Goal: Task Accomplishment & Management: Complete application form

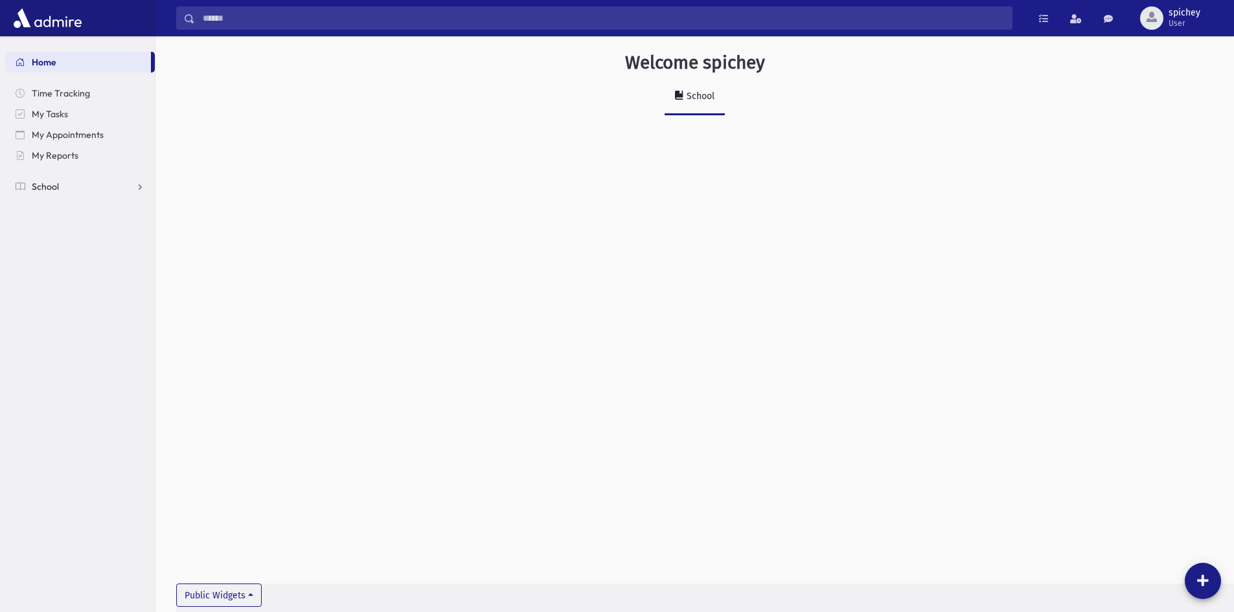
click at [116, 187] on link "School" at bounding box center [80, 186] width 150 height 21
click at [69, 230] on span "Attendance" at bounding box center [63, 228] width 48 height 12
click at [65, 242] on link "Entry" at bounding box center [80, 248] width 150 height 21
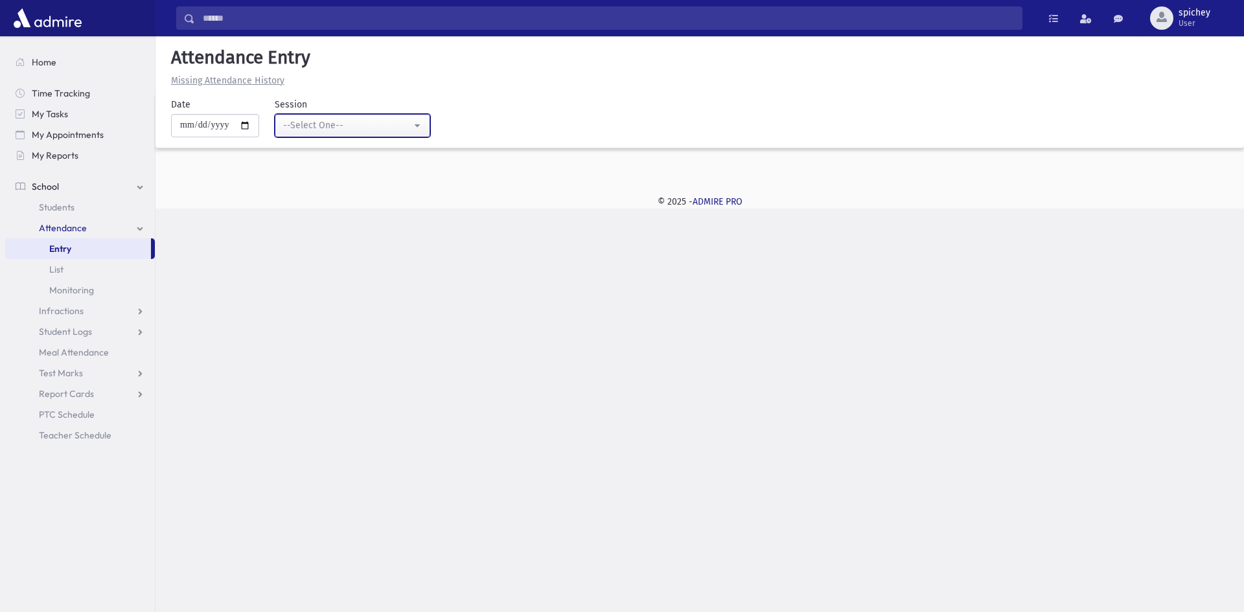
click at [352, 126] on div "--Select One--" at bounding box center [347, 126] width 128 height 14
click at [45, 388] on span "Report Cards" at bounding box center [66, 394] width 55 height 12
click at [61, 415] on span "Entry" at bounding box center [60, 415] width 22 height 12
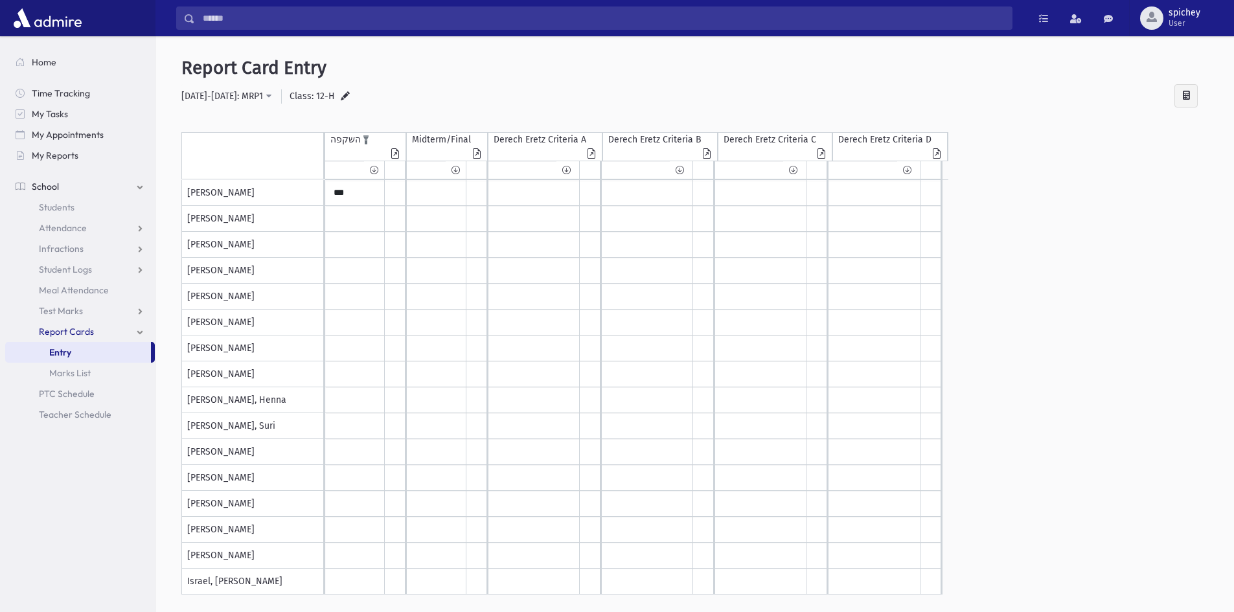
click at [392, 154] on icon at bounding box center [395, 155] width 13 height 12
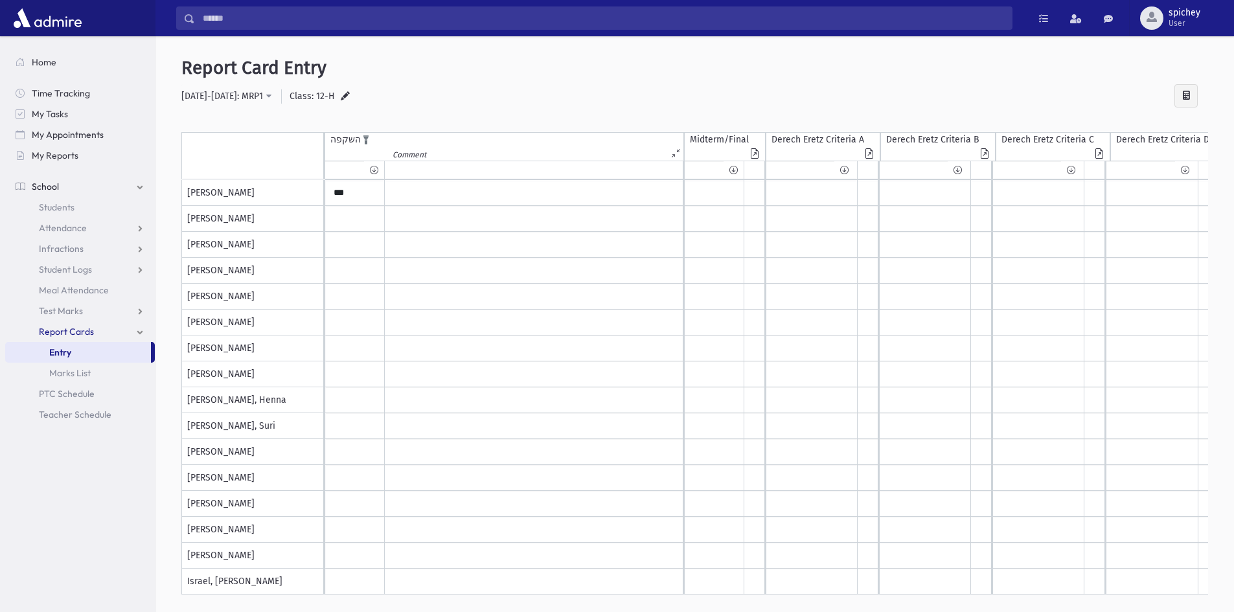
click at [676, 150] on icon at bounding box center [677, 153] width 11 height 10
